Goal: Browse casually

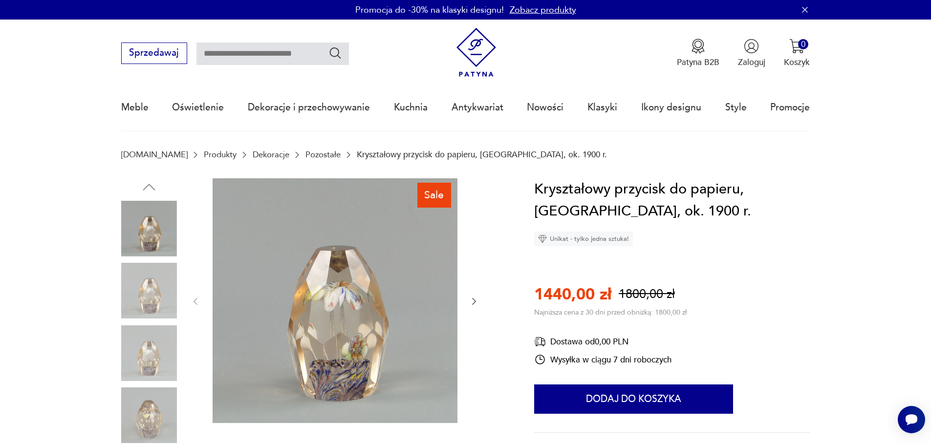
click at [151, 299] on img at bounding box center [149, 291] width 56 height 56
click at [158, 333] on img at bounding box center [149, 354] width 56 height 56
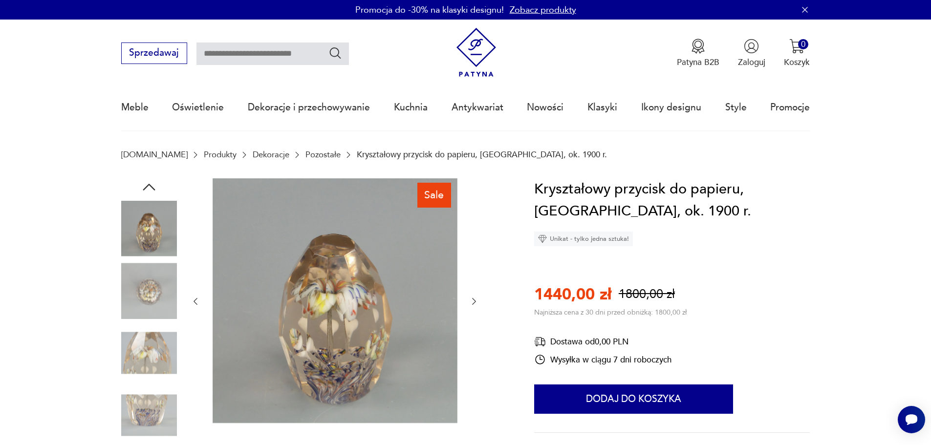
click at [157, 379] on img at bounding box center [149, 354] width 56 height 56
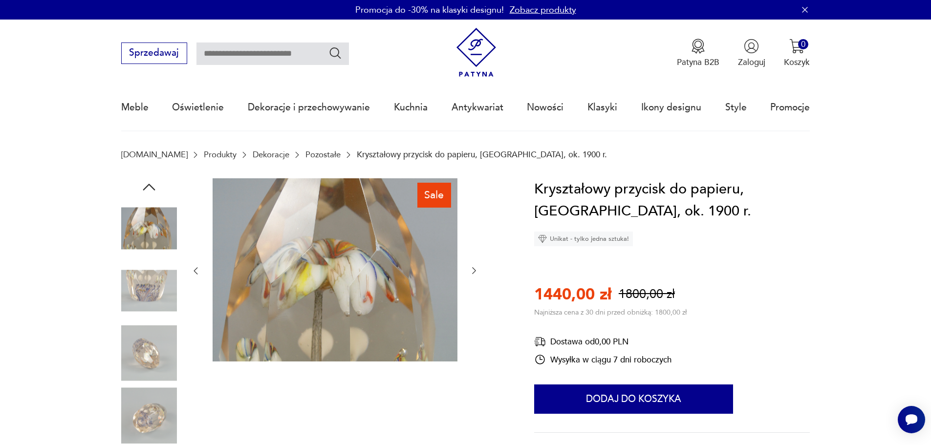
click at [159, 400] on img at bounding box center [149, 416] width 56 height 56
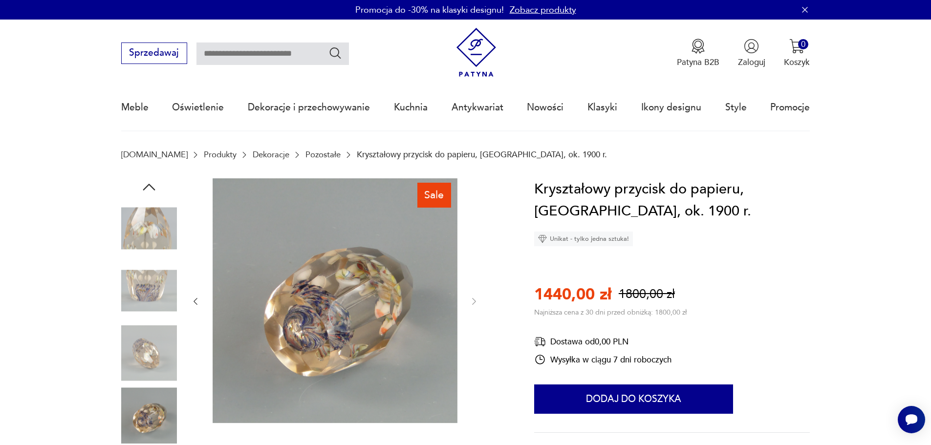
click at [303, 289] on img at bounding box center [335, 300] width 245 height 245
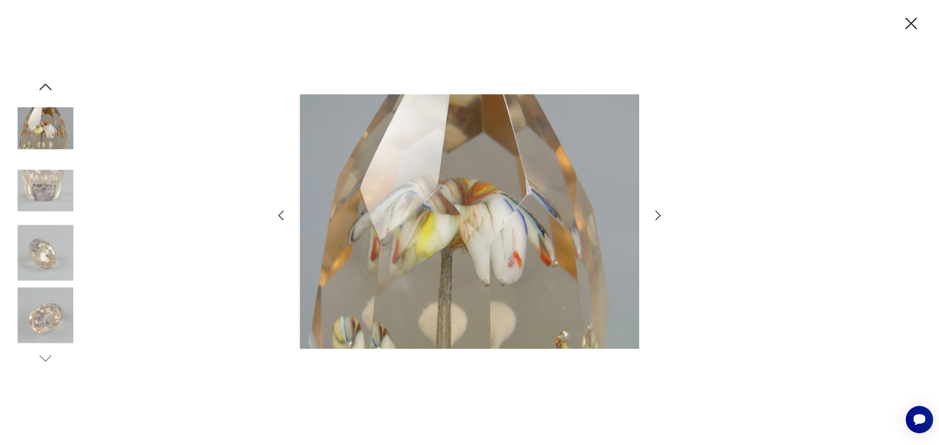
click at [651, 212] on div at bounding box center [469, 223] width 391 height 358
click at [655, 212] on icon "button" at bounding box center [658, 216] width 14 height 14
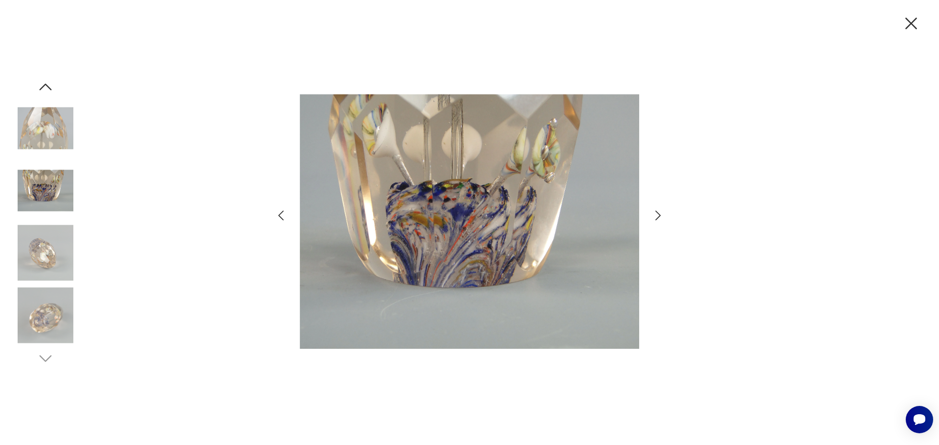
click at [655, 212] on icon "button" at bounding box center [658, 216] width 14 height 14
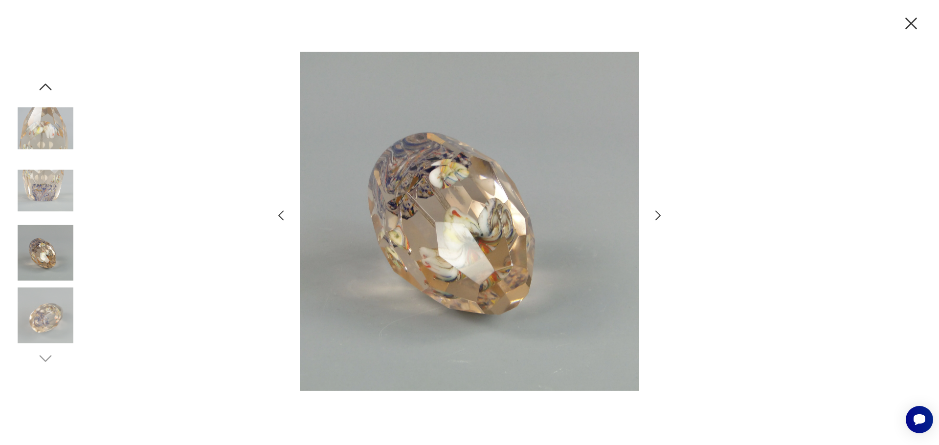
click at [655, 212] on icon "button" at bounding box center [658, 216] width 14 height 14
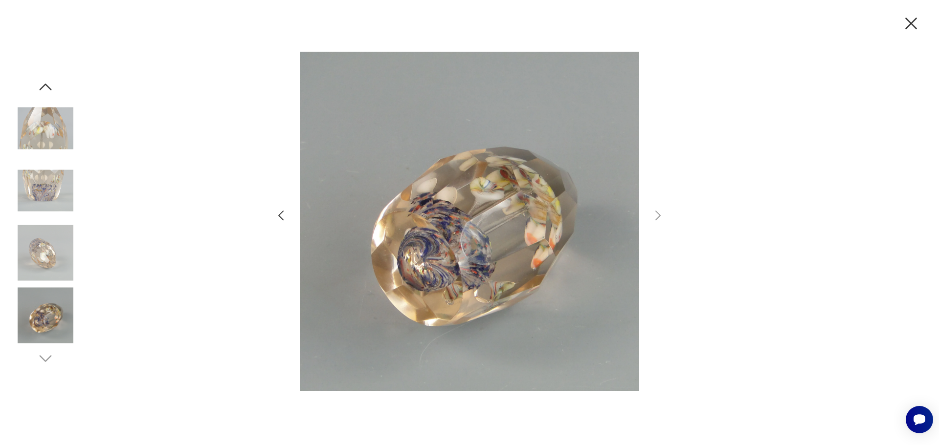
click at [904, 30] on icon "button" at bounding box center [911, 23] width 21 height 21
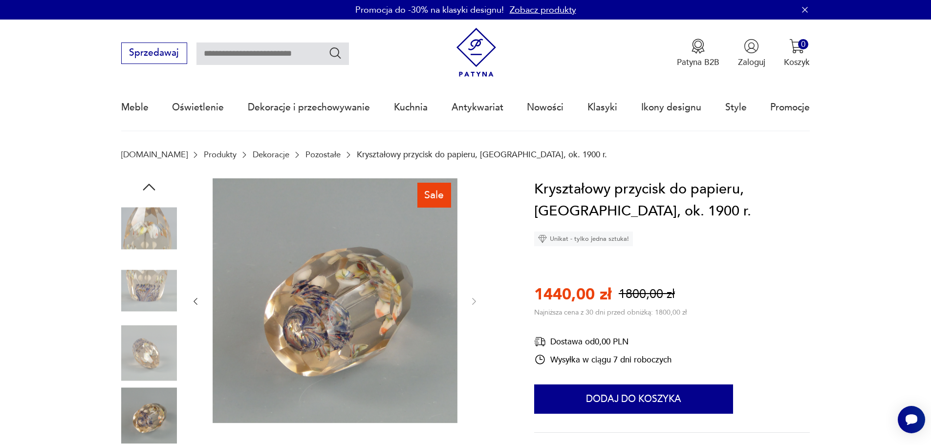
click at [136, 289] on img at bounding box center [149, 291] width 56 height 56
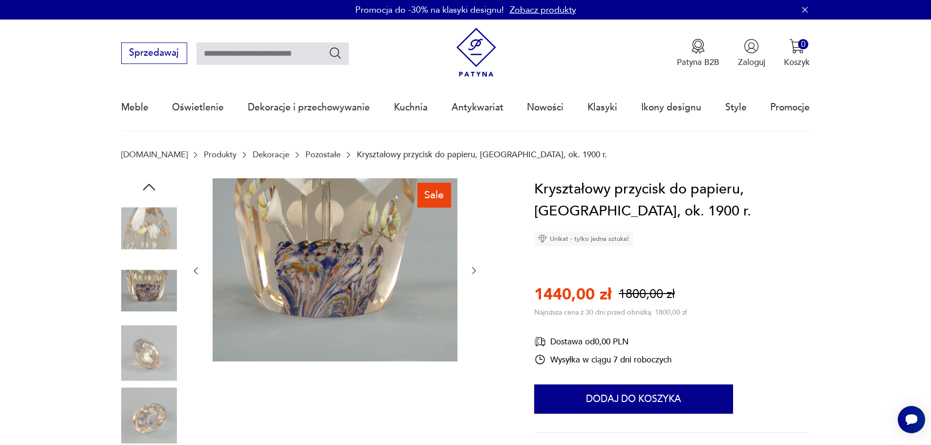
click at [154, 344] on img at bounding box center [149, 354] width 56 height 56
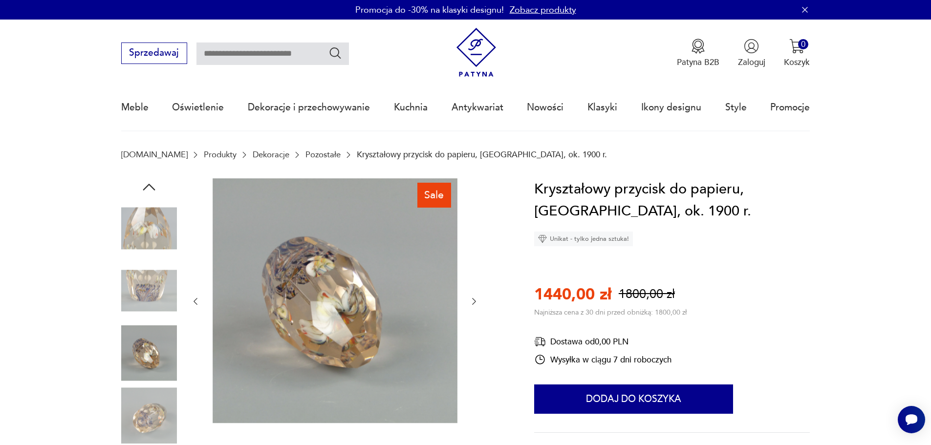
click at [159, 387] on div at bounding box center [149, 323] width 56 height 244
click at [151, 393] on img at bounding box center [149, 416] width 56 height 56
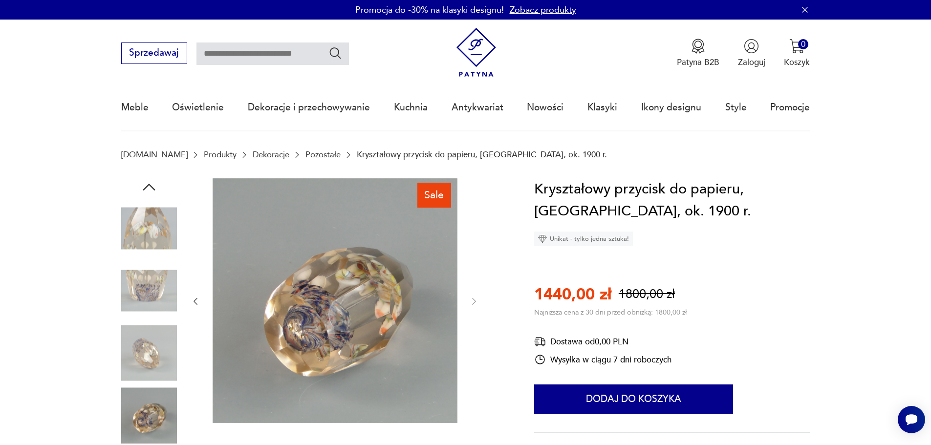
click at [165, 352] on img at bounding box center [149, 354] width 56 height 56
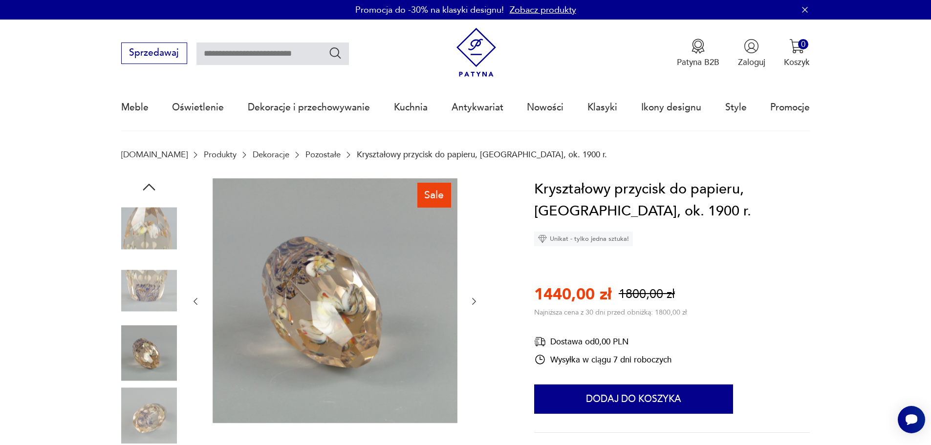
click at [176, 286] on img at bounding box center [149, 291] width 56 height 56
